Goal: Obtain resource: Obtain resource

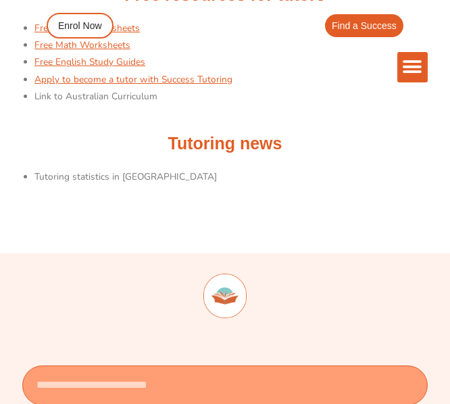
scroll to position [430, 0]
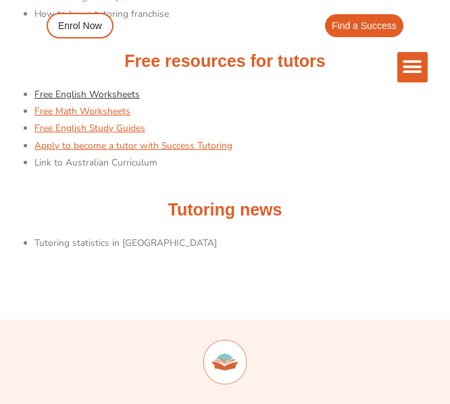
click at [67, 96] on link "Free English Worksheets" at bounding box center [86, 94] width 105 height 13
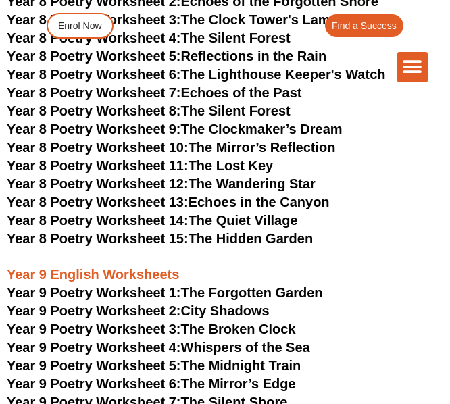
scroll to position [7726, 0]
